Goal: Task Accomplishment & Management: Manage account settings

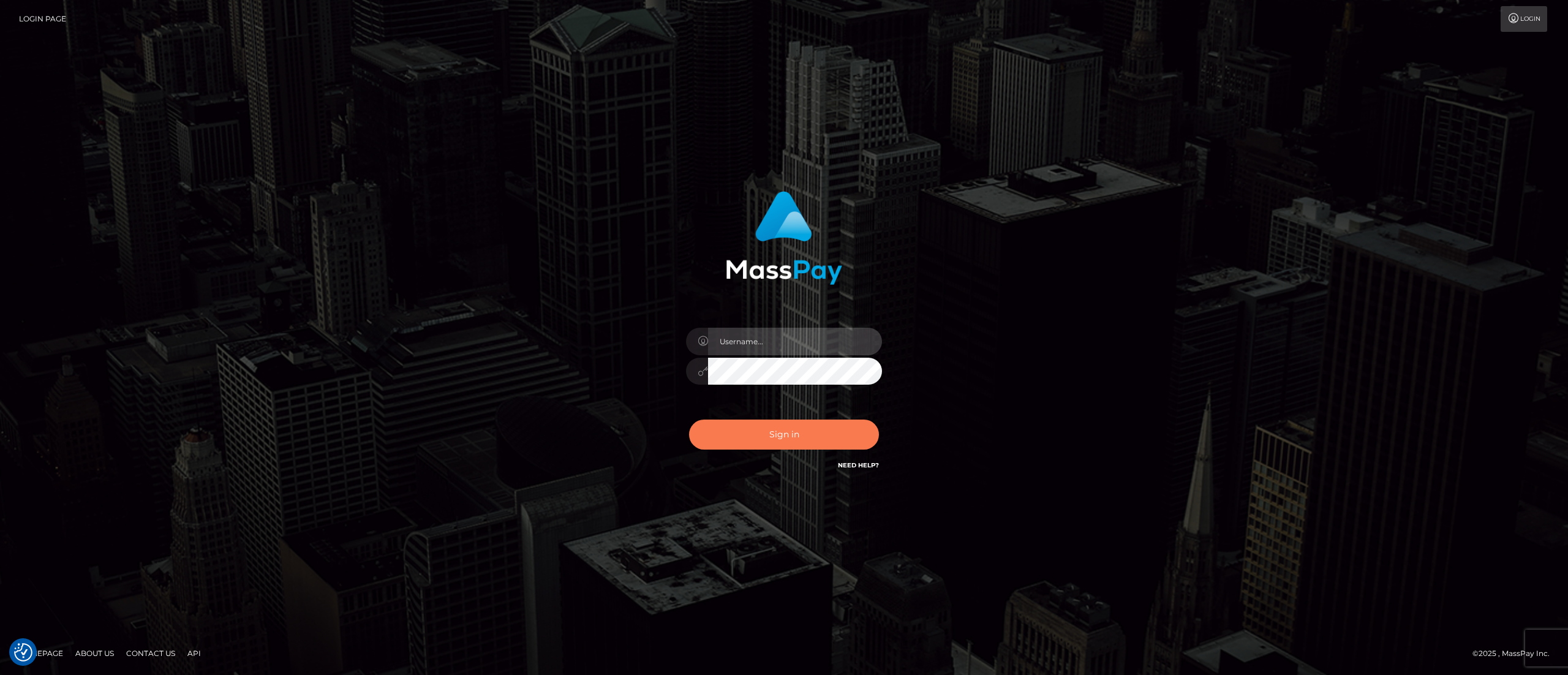
type input "[PERSON_NAME].[PERSON_NAME]"
click at [813, 448] on button "Sign in" at bounding box center [784, 435] width 190 height 30
type input "[PERSON_NAME].[PERSON_NAME]"
click at [817, 436] on button "Sign in" at bounding box center [784, 435] width 190 height 30
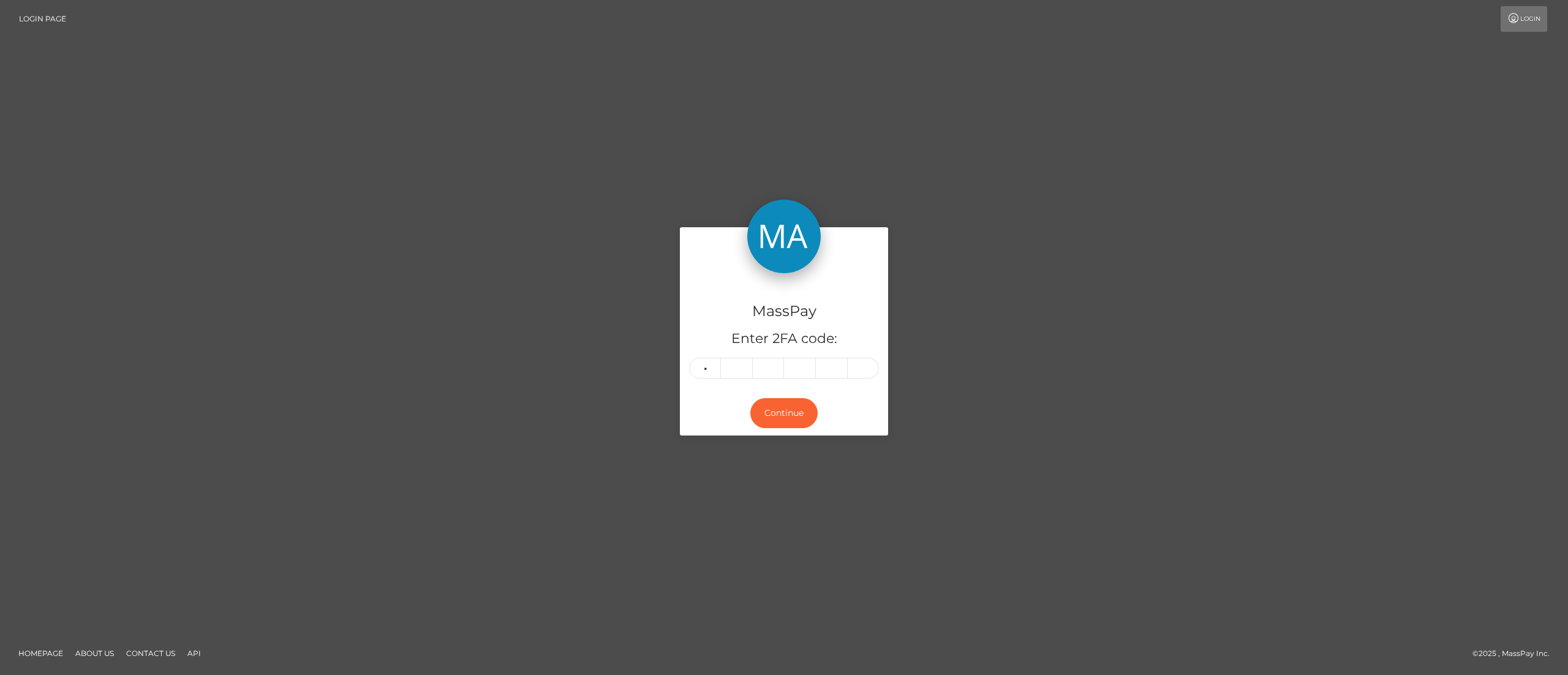
type input "5"
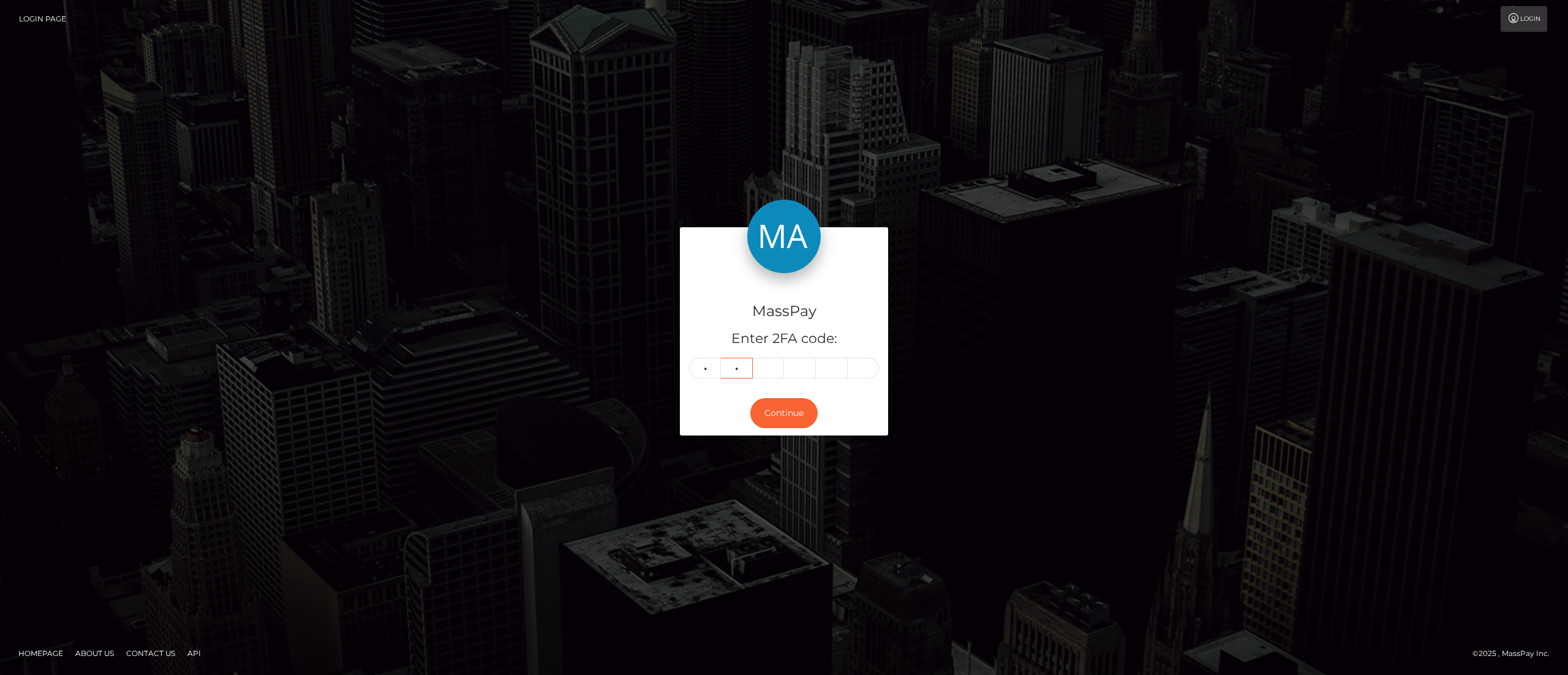
type input "4"
type input "9"
type input "2"
type input "7"
type input "4"
